Goal: Navigation & Orientation: Find specific page/section

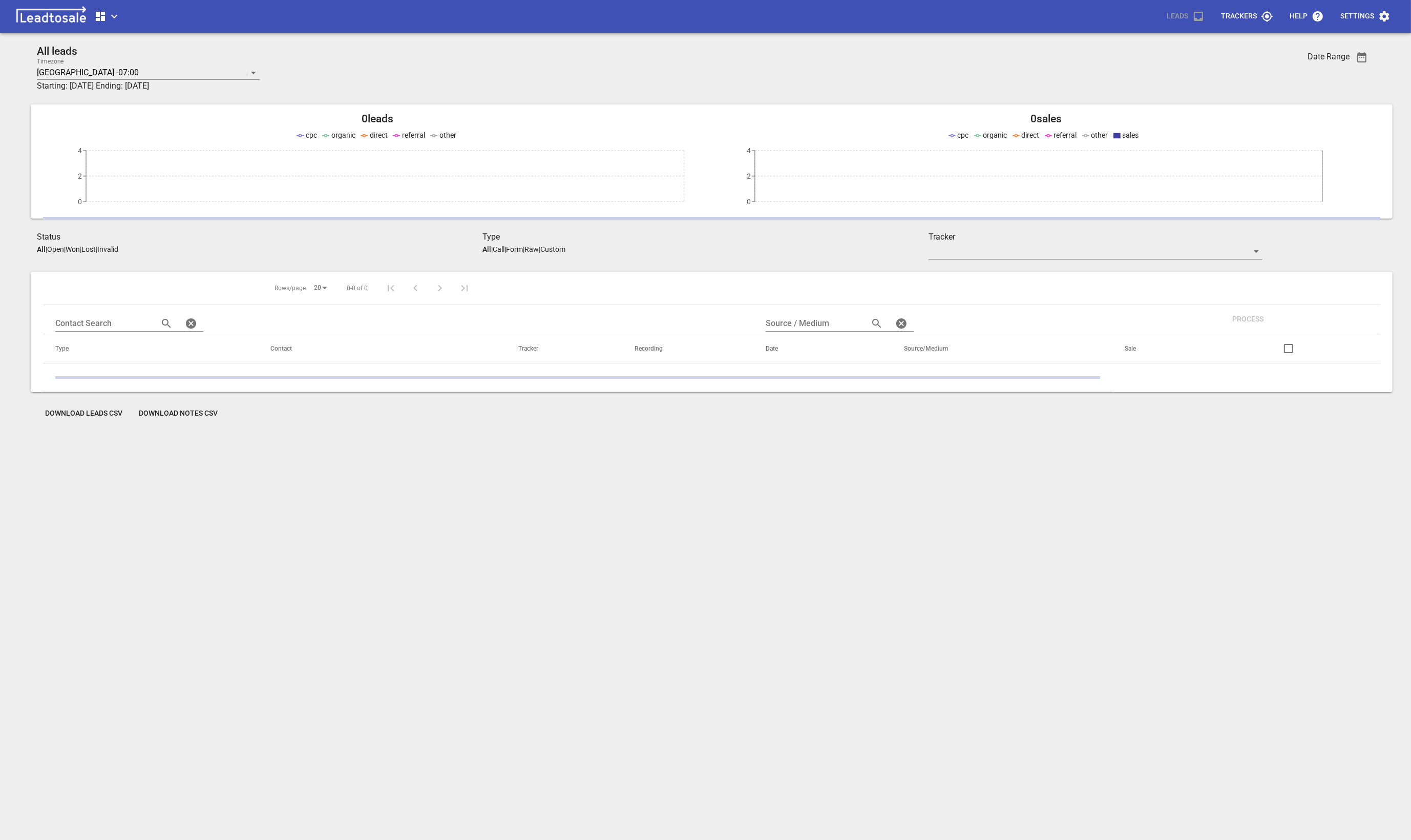
scroll to position [45, 0]
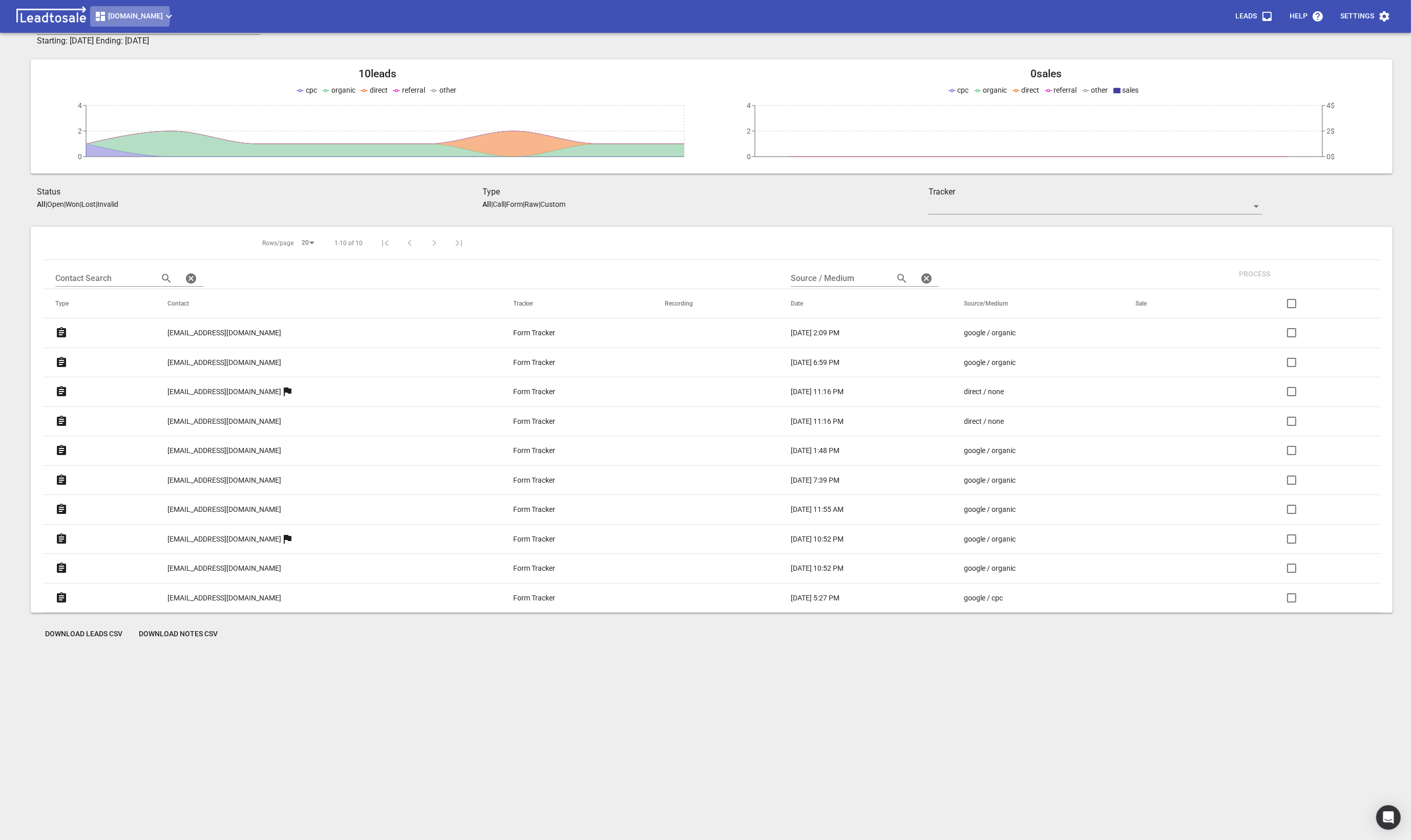
click at [110, 17] on span "[DOMAIN_NAME]" at bounding box center [135, 16] width 81 height 13
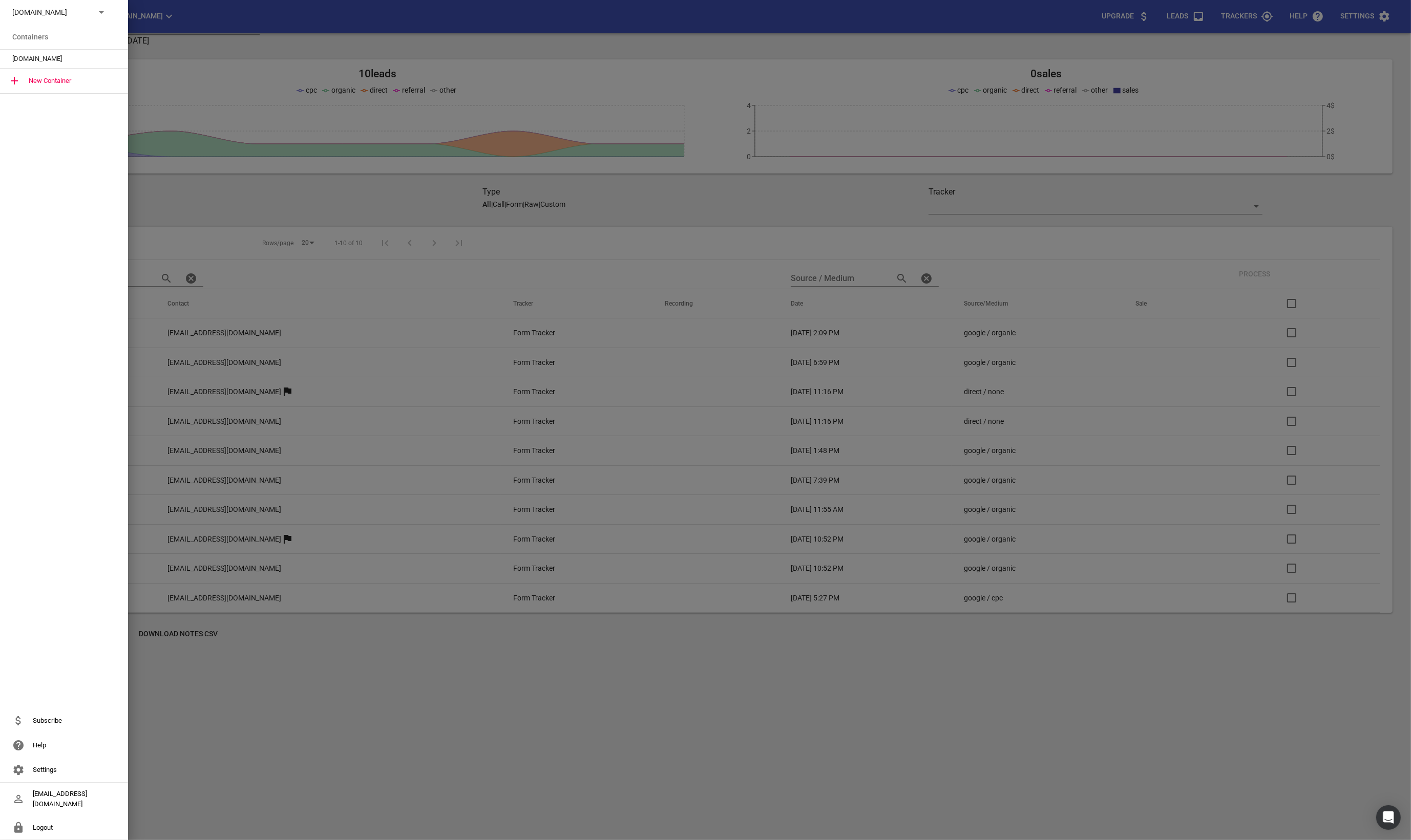
click at [411, 58] on div at bounding box center [706, 420] width 1411 height 840
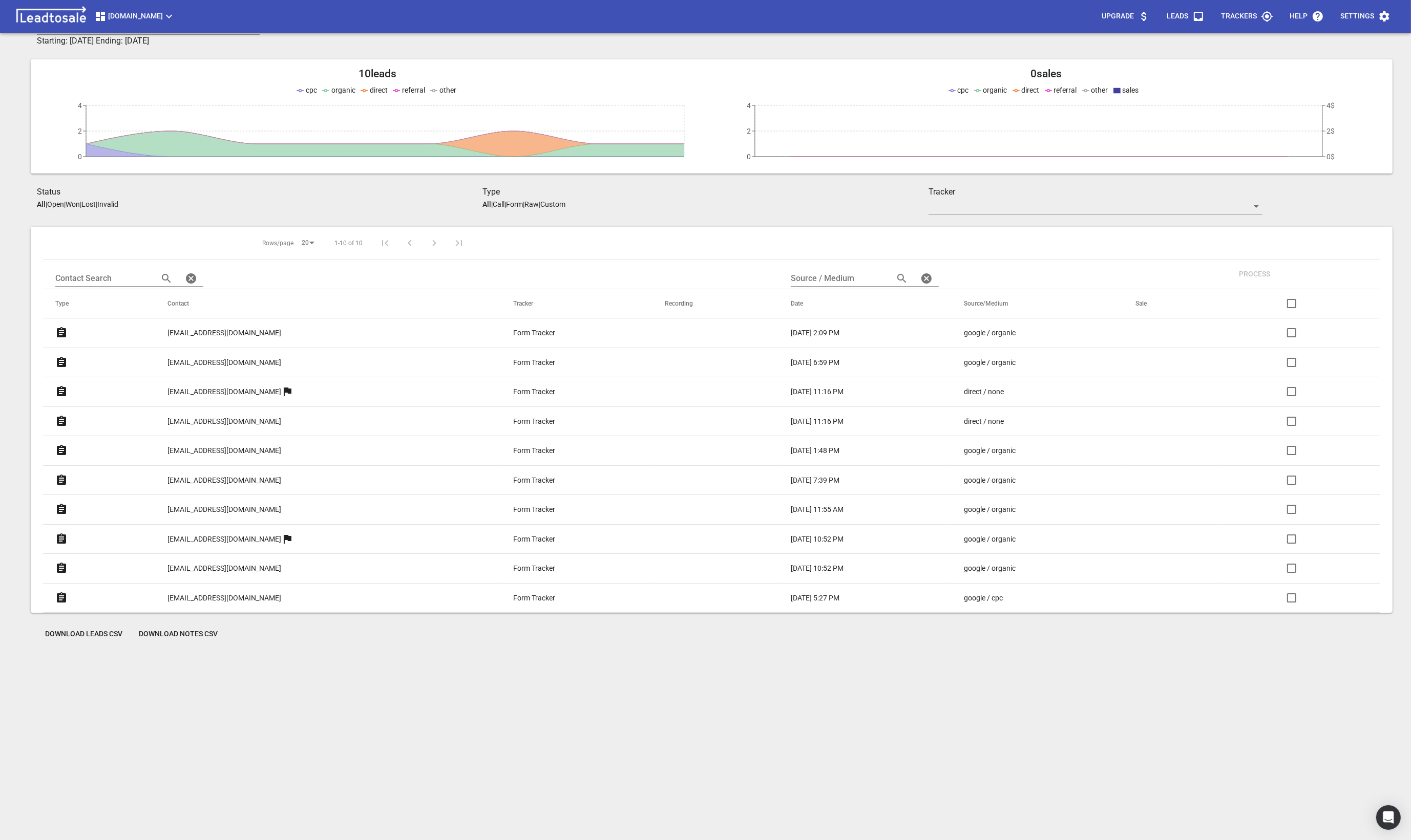
click at [130, 30] on div "msme.co.nz Upgrade Leads Trackers Help Settings" at bounding box center [706, 16] width 1411 height 33
click at [89, 21] on img at bounding box center [51, 16] width 78 height 21
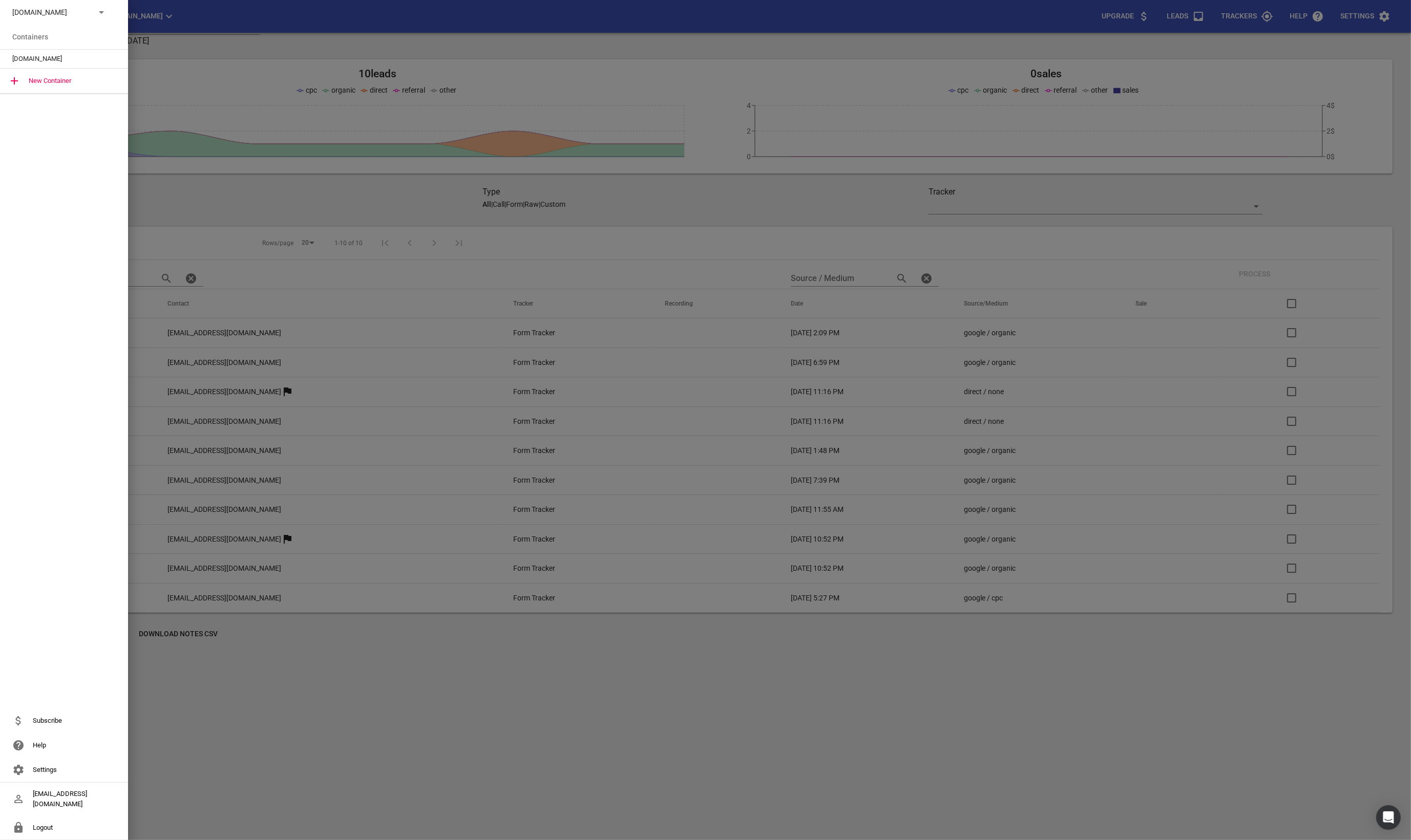
click at [108, 15] on div "msme.co.nz" at bounding box center [64, 12] width 128 height 24
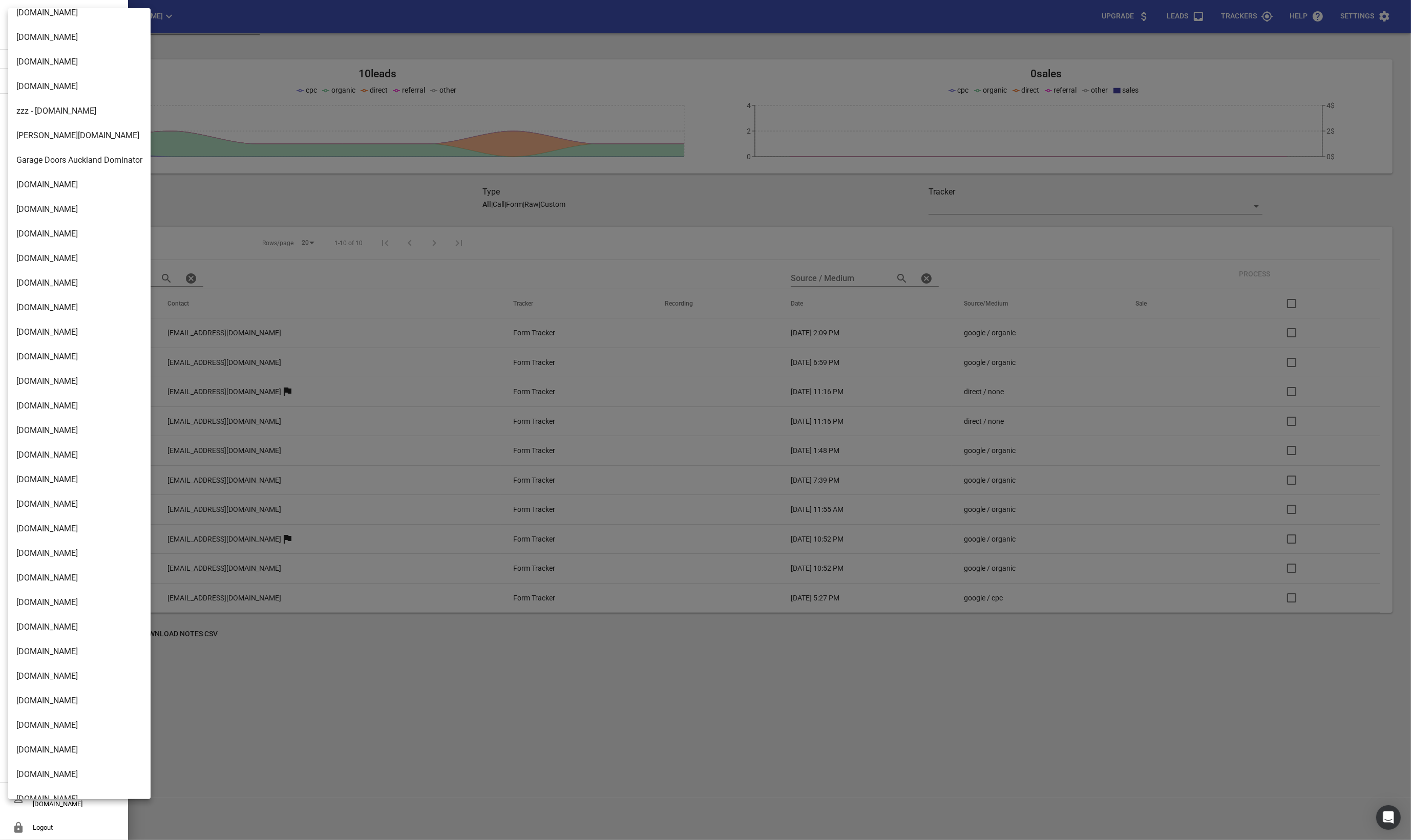
scroll to position [1378, 0]
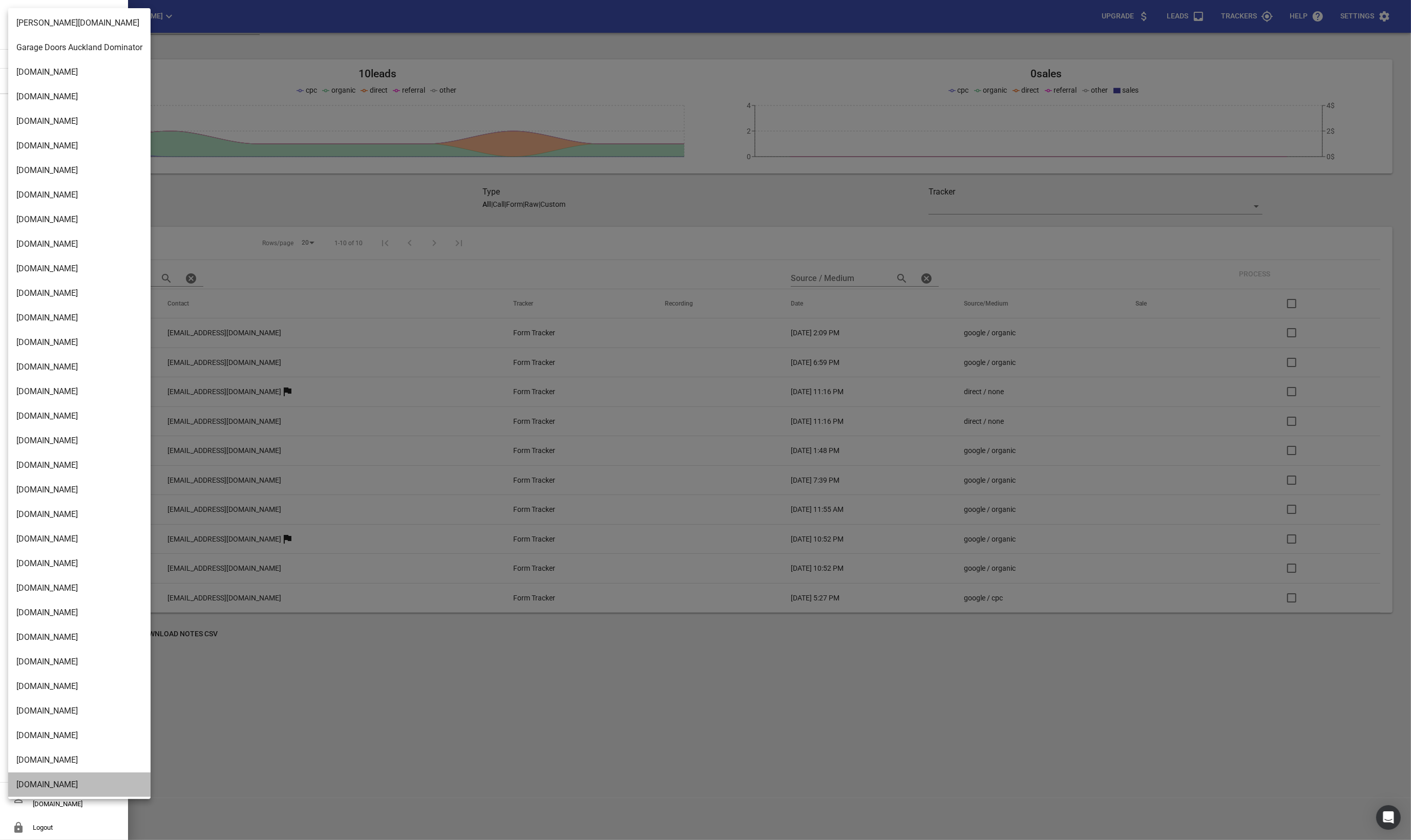
click at [40, 776] on li "[DOMAIN_NAME]" at bounding box center [79, 784] width 142 height 24
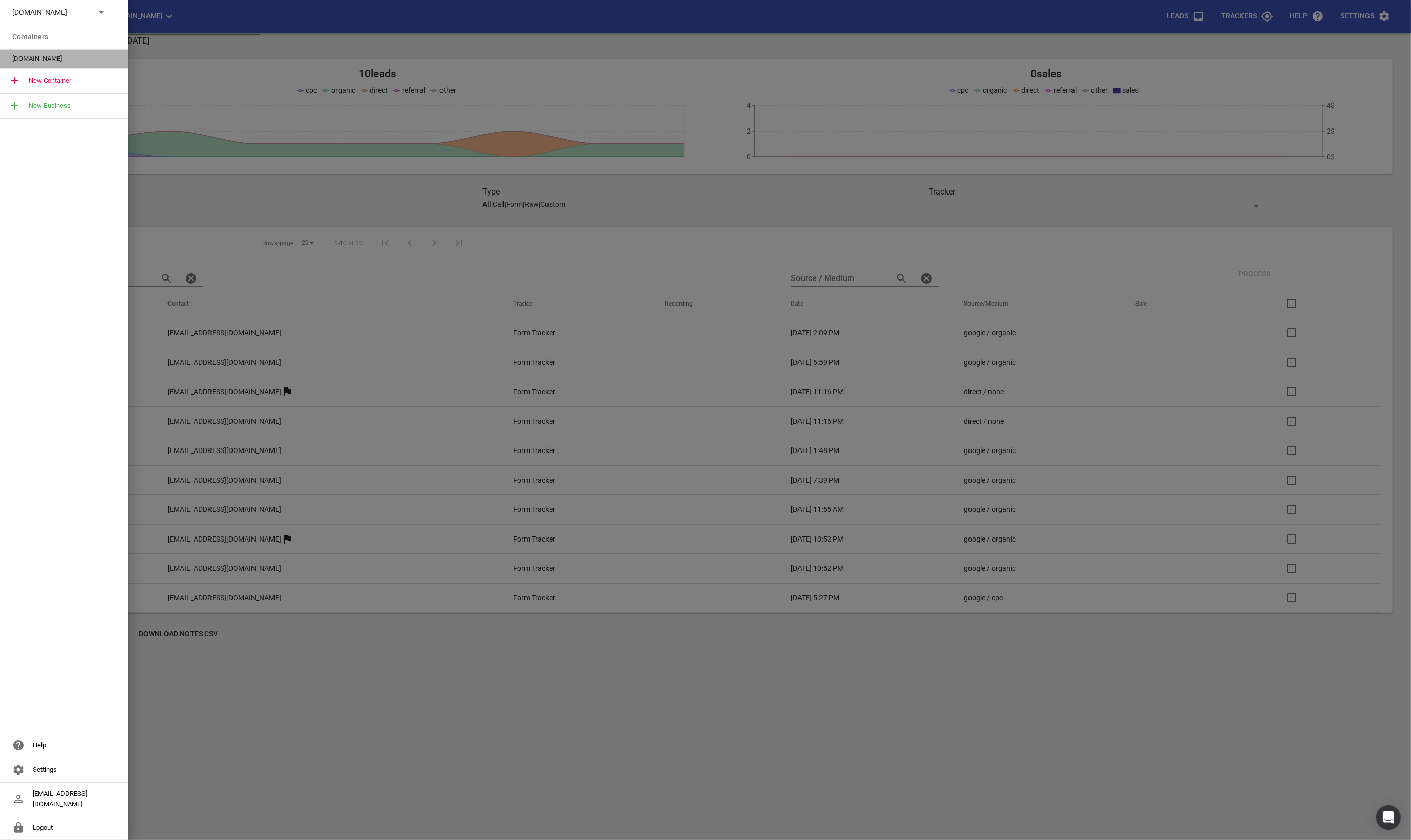
click at [31, 63] on span "[DOMAIN_NAME]" at bounding box center [60, 59] width 95 height 10
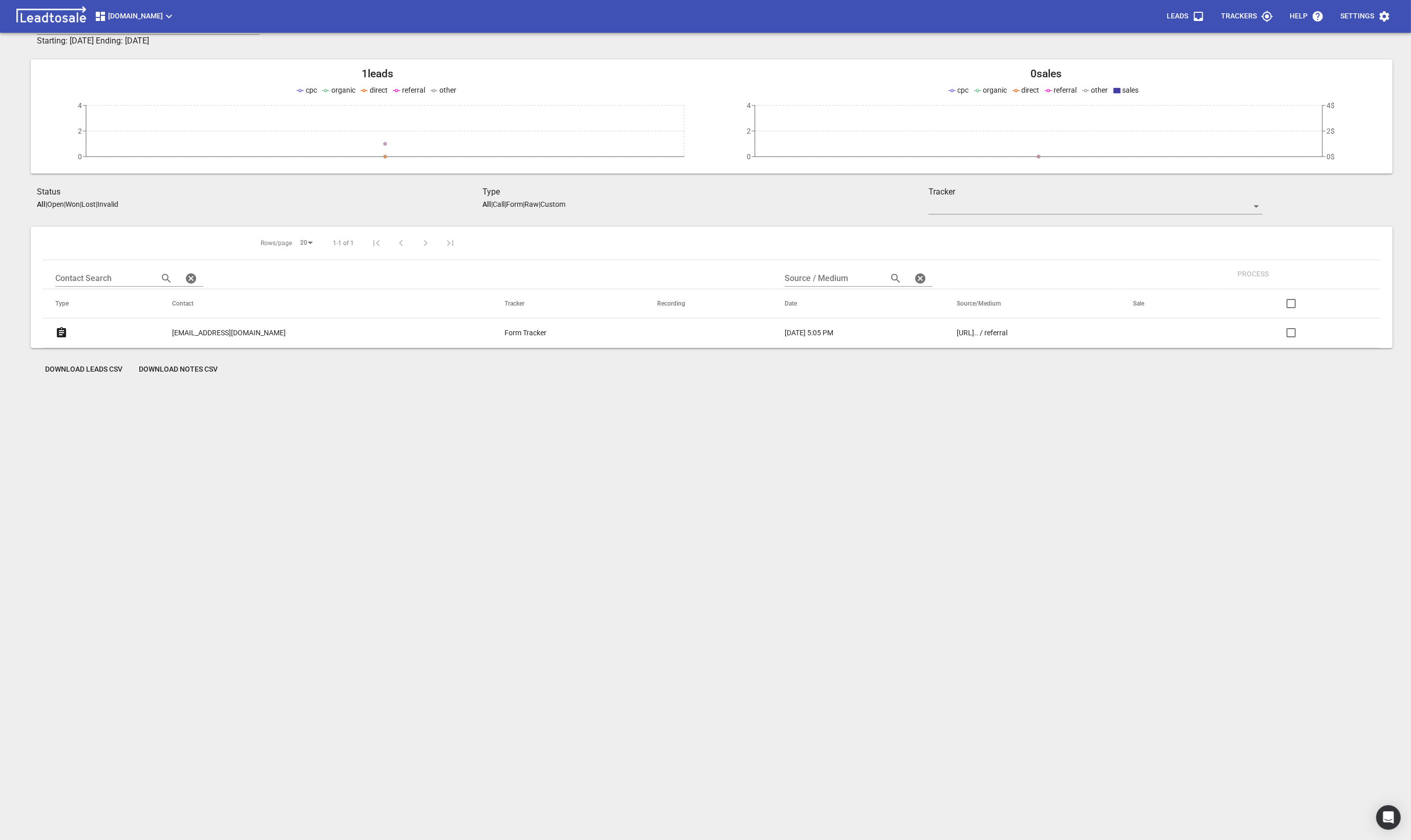
click at [231, 337] on p "[EMAIL_ADDRESS][DOMAIN_NAME]" at bounding box center [229, 333] width 114 height 11
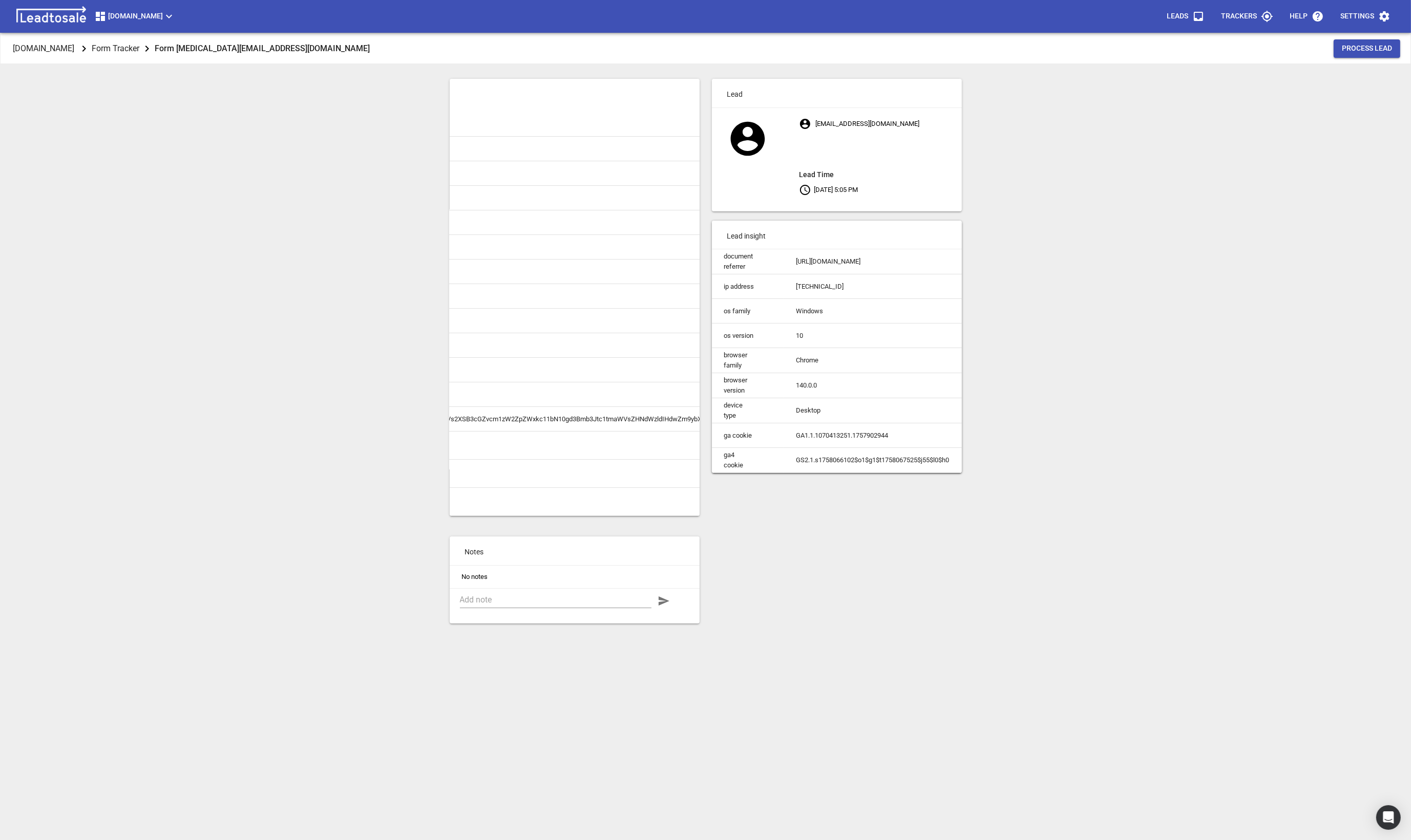
scroll to position [0, 10]
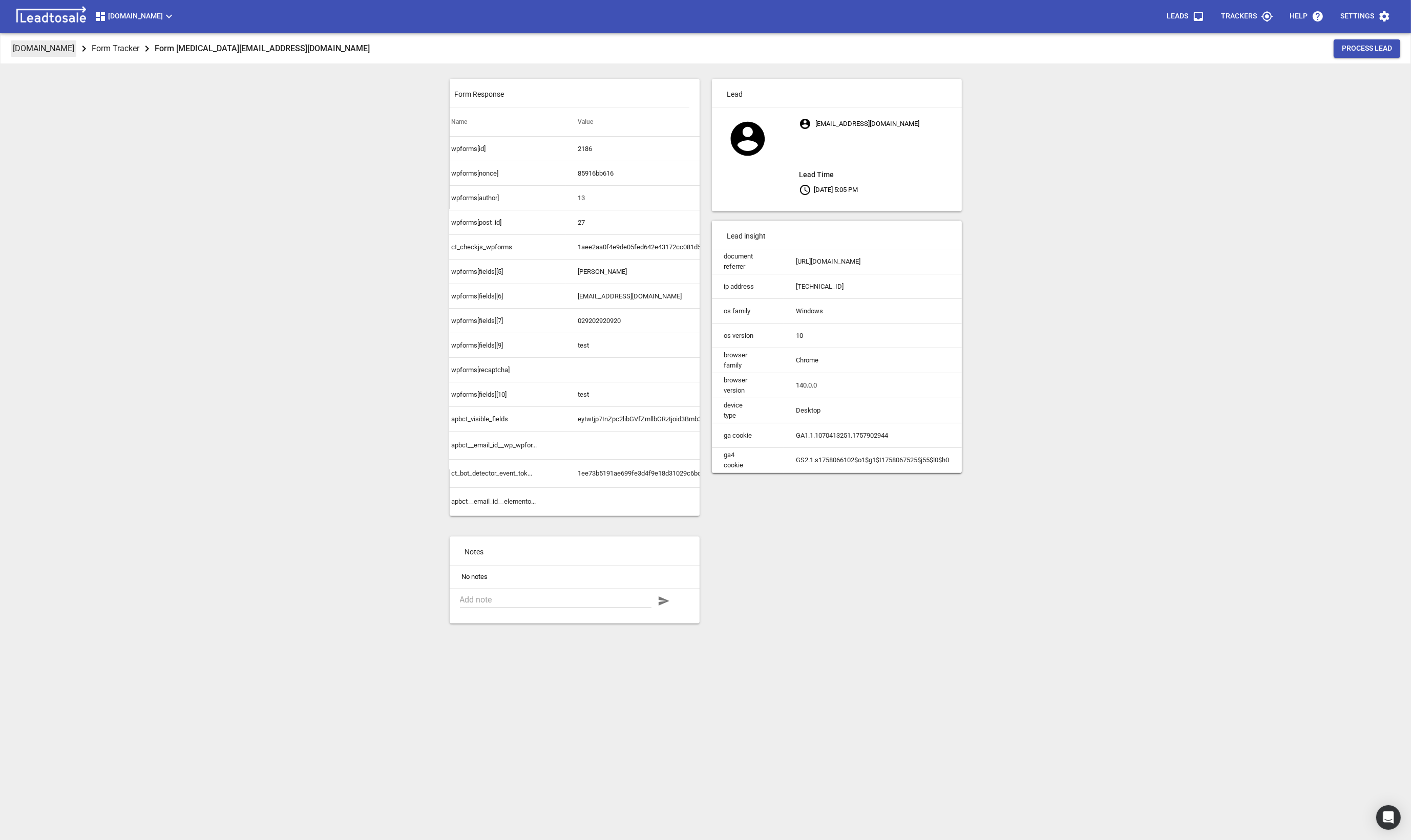
click at [51, 51] on p "[DOMAIN_NAME]" at bounding box center [43, 48] width 62 height 12
